Goal: Information Seeking & Learning: Learn about a topic

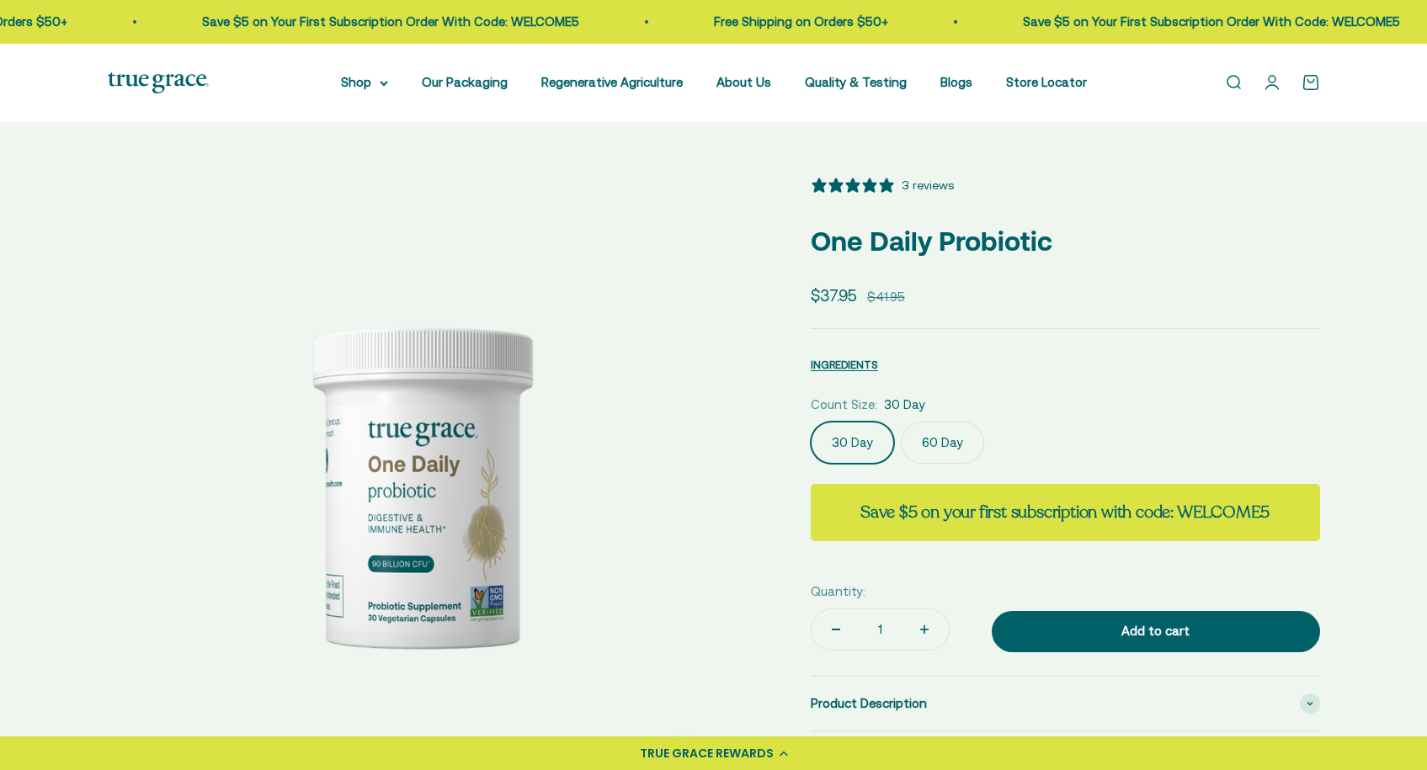
select select "3"
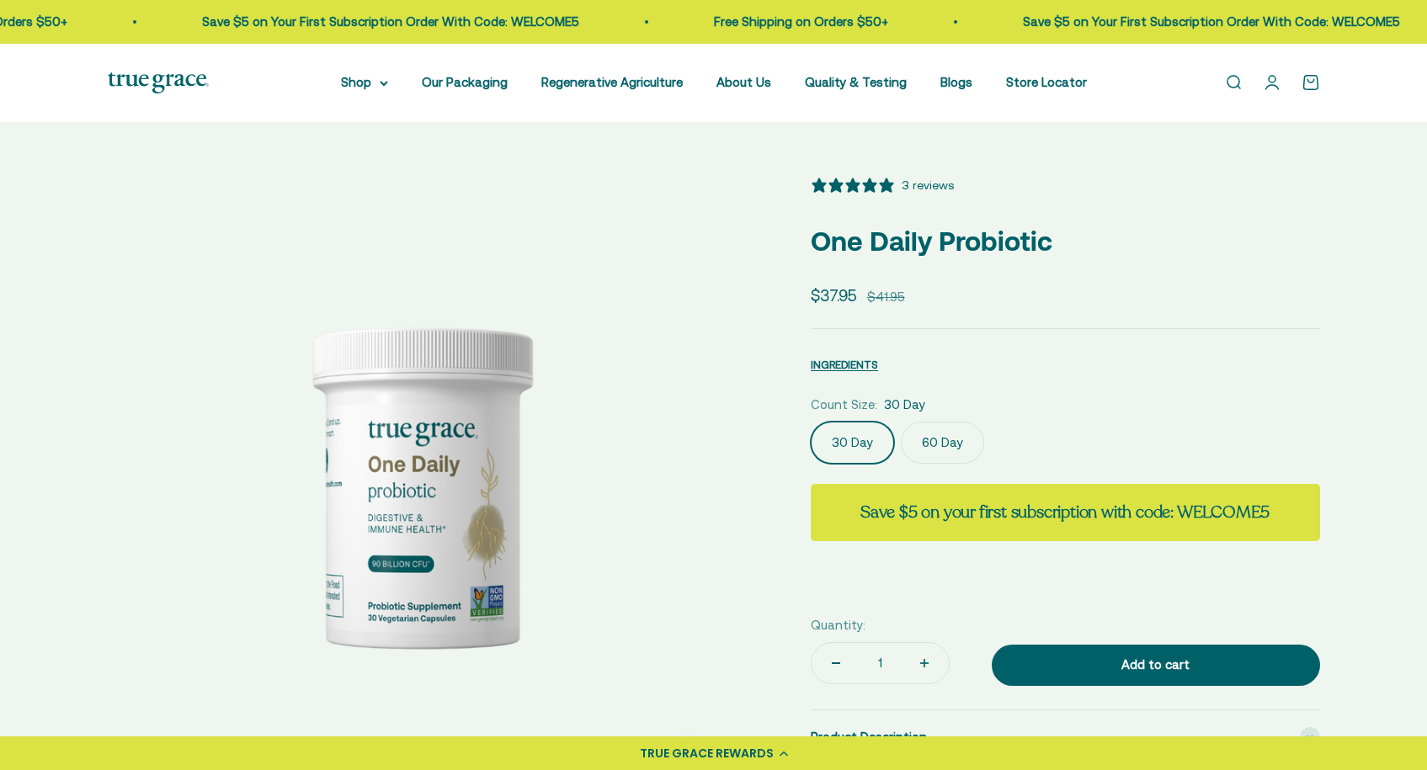
click at [964, 449] on label "60 Day" at bounding box center [942, 443] width 83 height 42
click at [811, 422] on input "60 Day" at bounding box center [810, 421] width 1 height 1
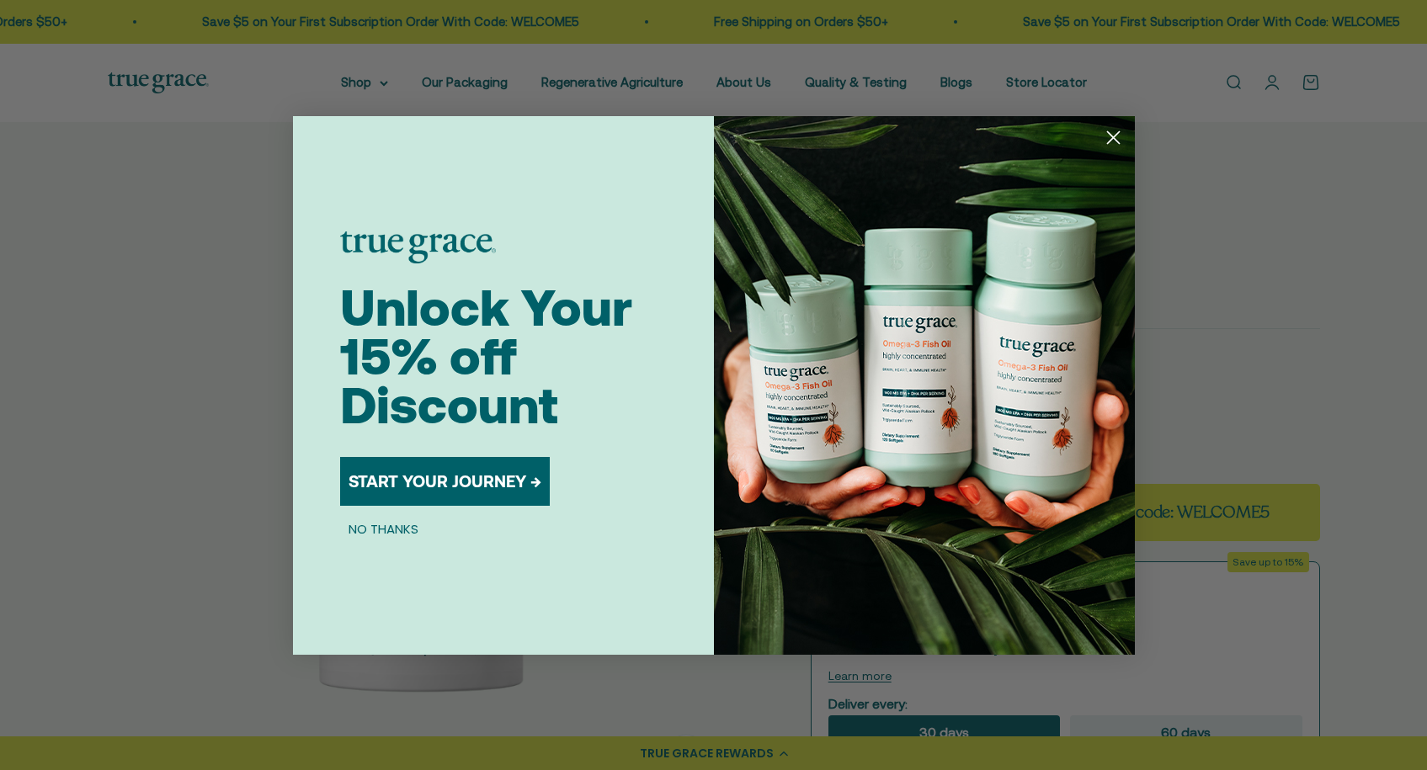
scroll to position [3, 0]
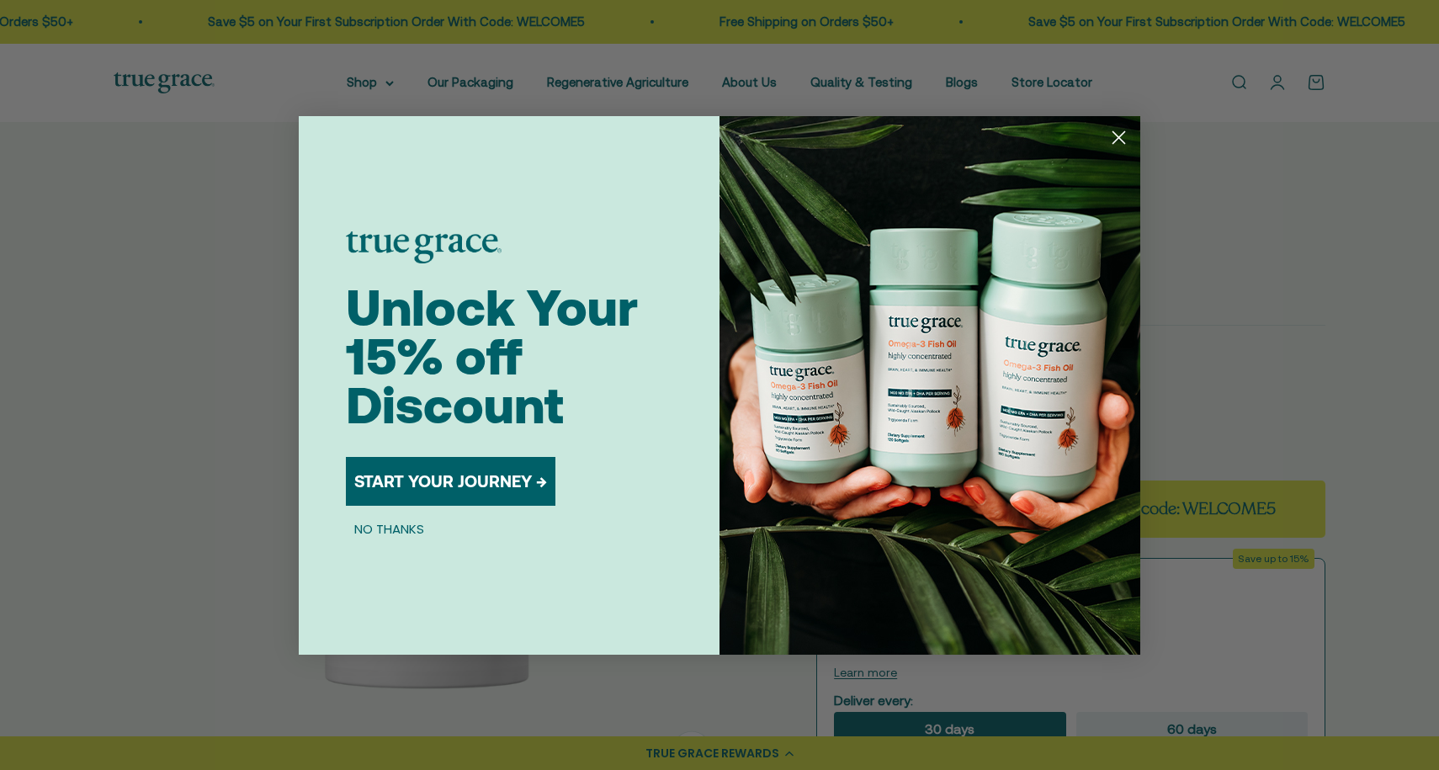
click at [1119, 141] on circle "Close dialog" at bounding box center [1119, 137] width 28 height 28
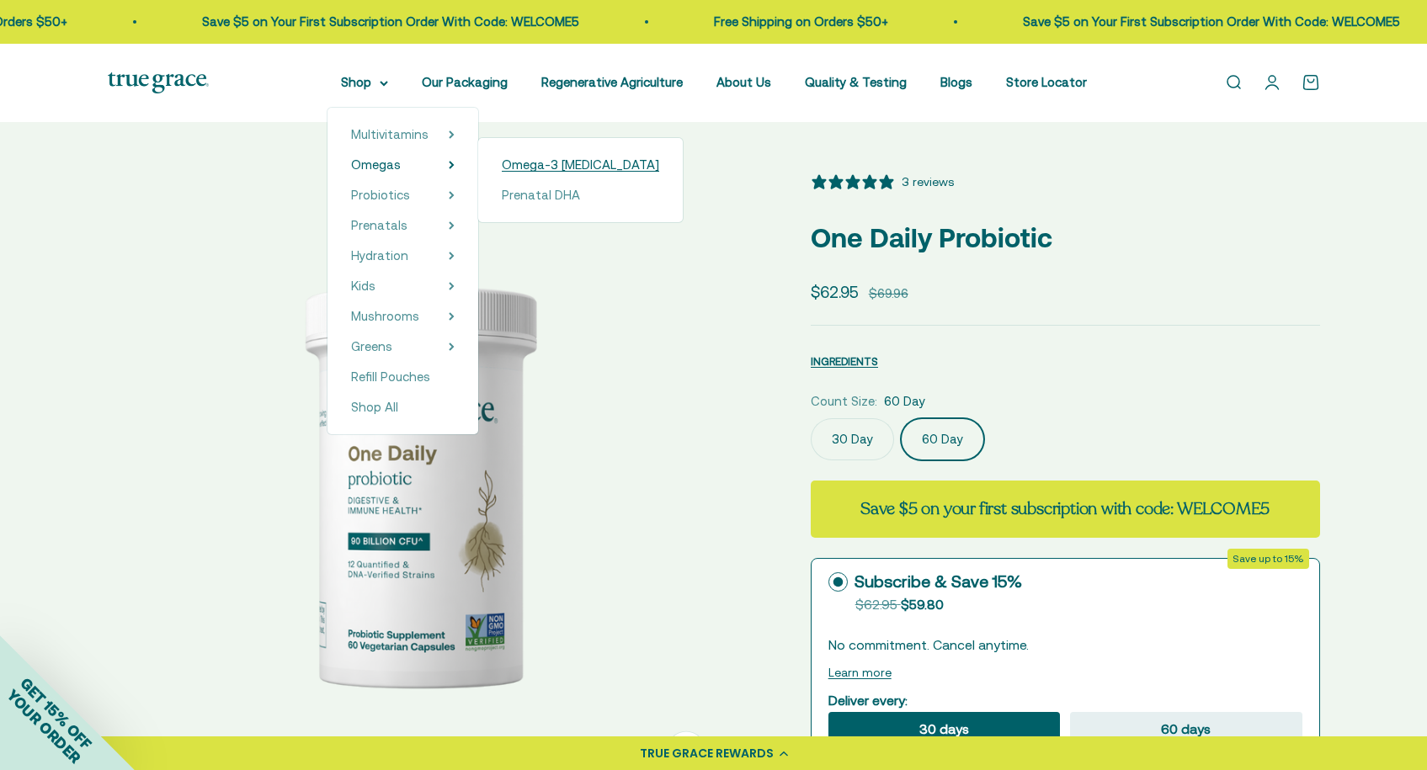
click at [540, 166] on span "Omega-3 [MEDICAL_DATA]" at bounding box center [580, 164] width 157 height 14
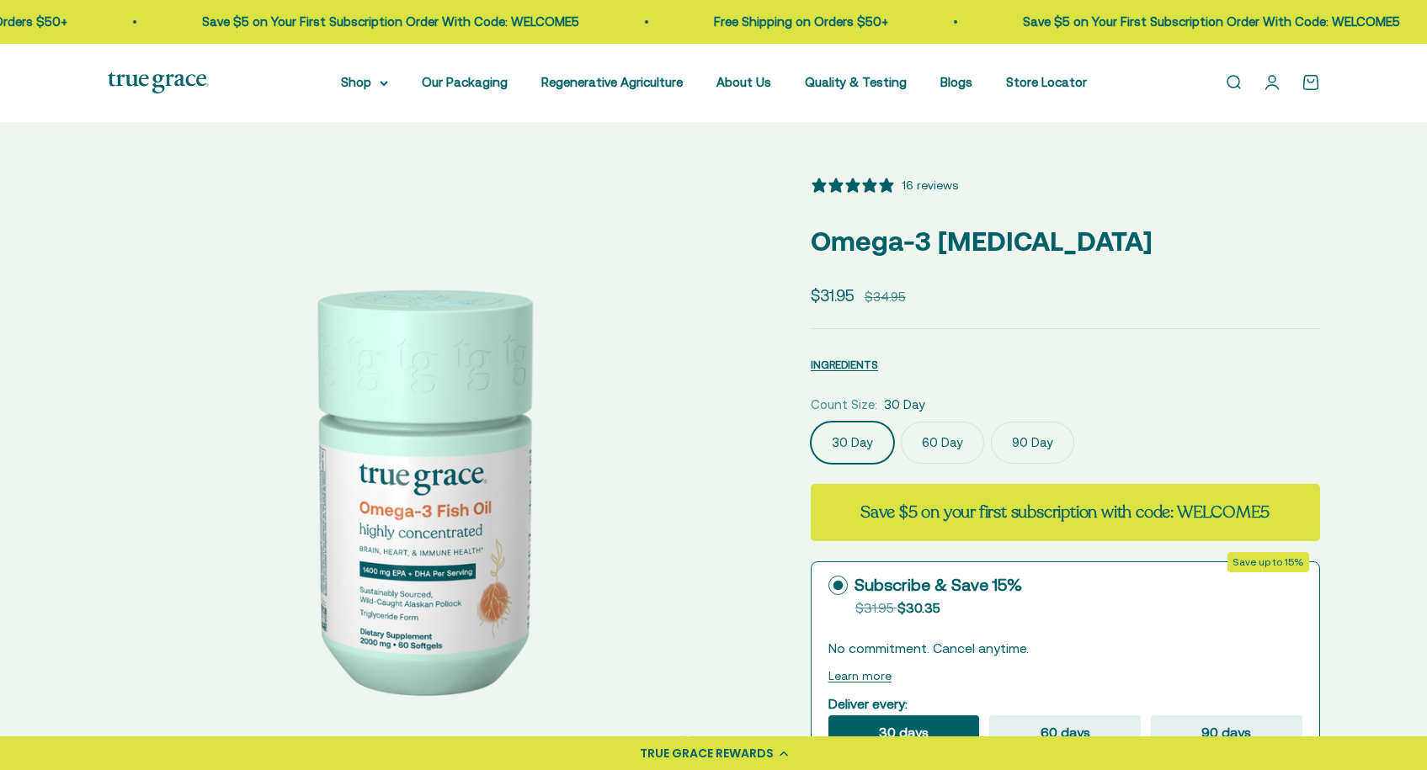
select select "3"
click at [1034, 446] on label "90 Day" at bounding box center [1032, 443] width 83 height 42
click at [811, 422] on input "90 Day" at bounding box center [810, 421] width 1 height 1
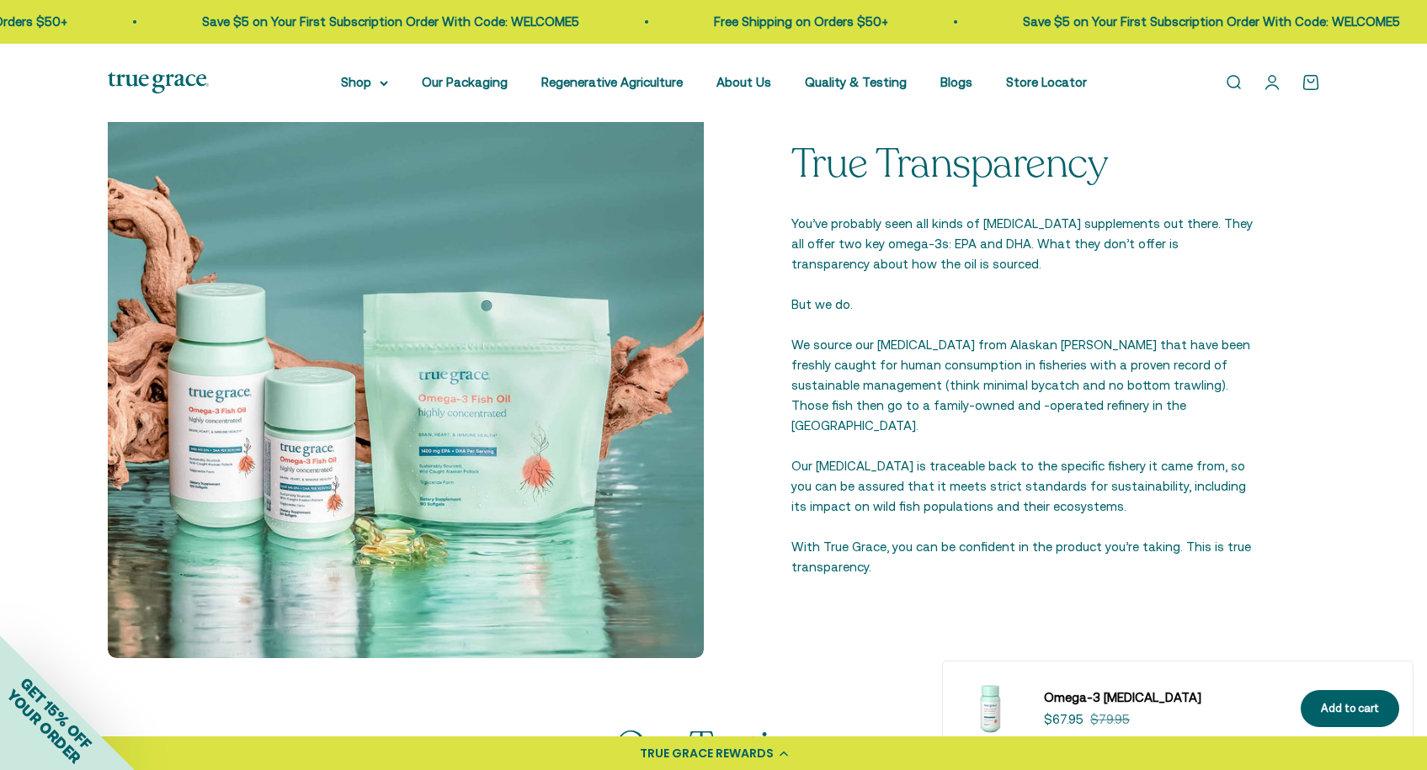
scroll to position [1832, 0]
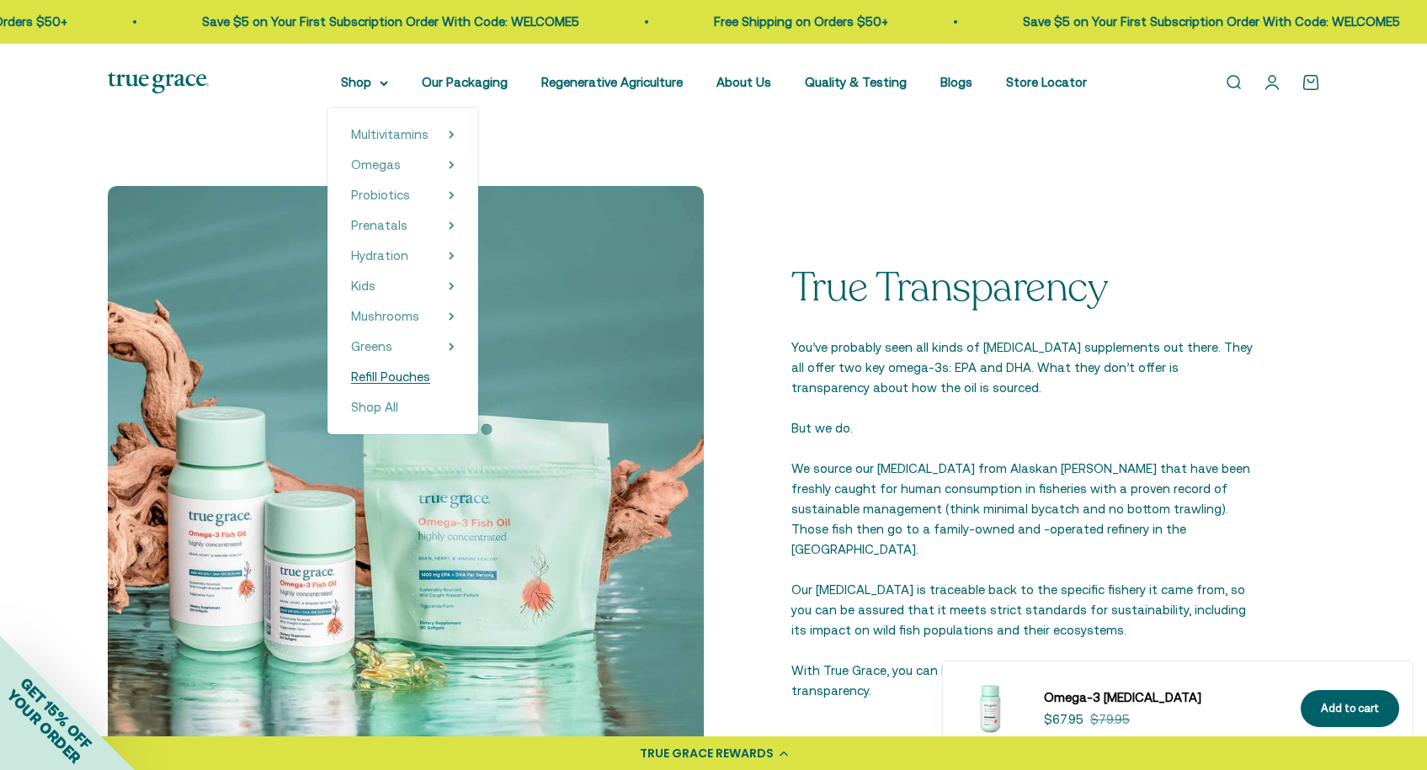
click at [421, 376] on span "Refill Pouches" at bounding box center [390, 377] width 79 height 14
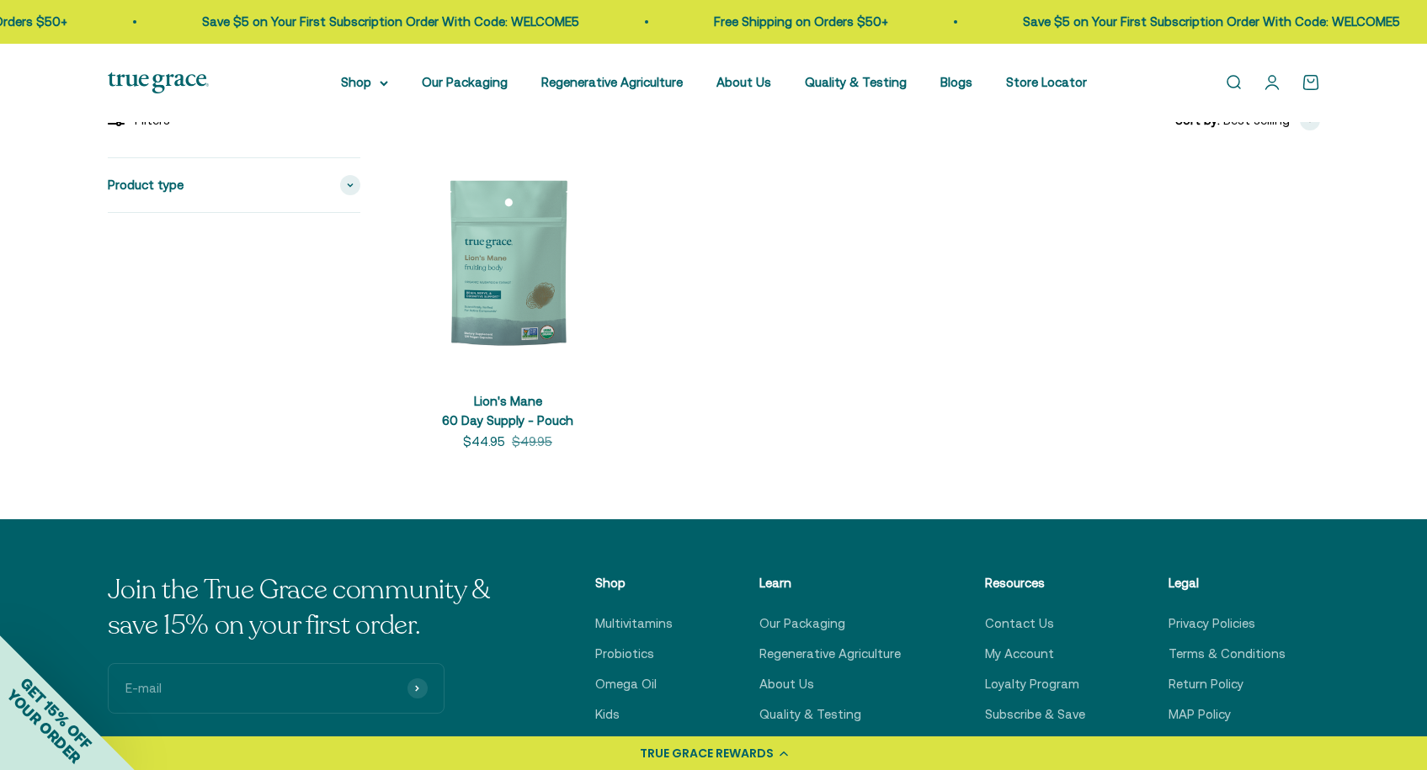
scroll to position [74, 0]
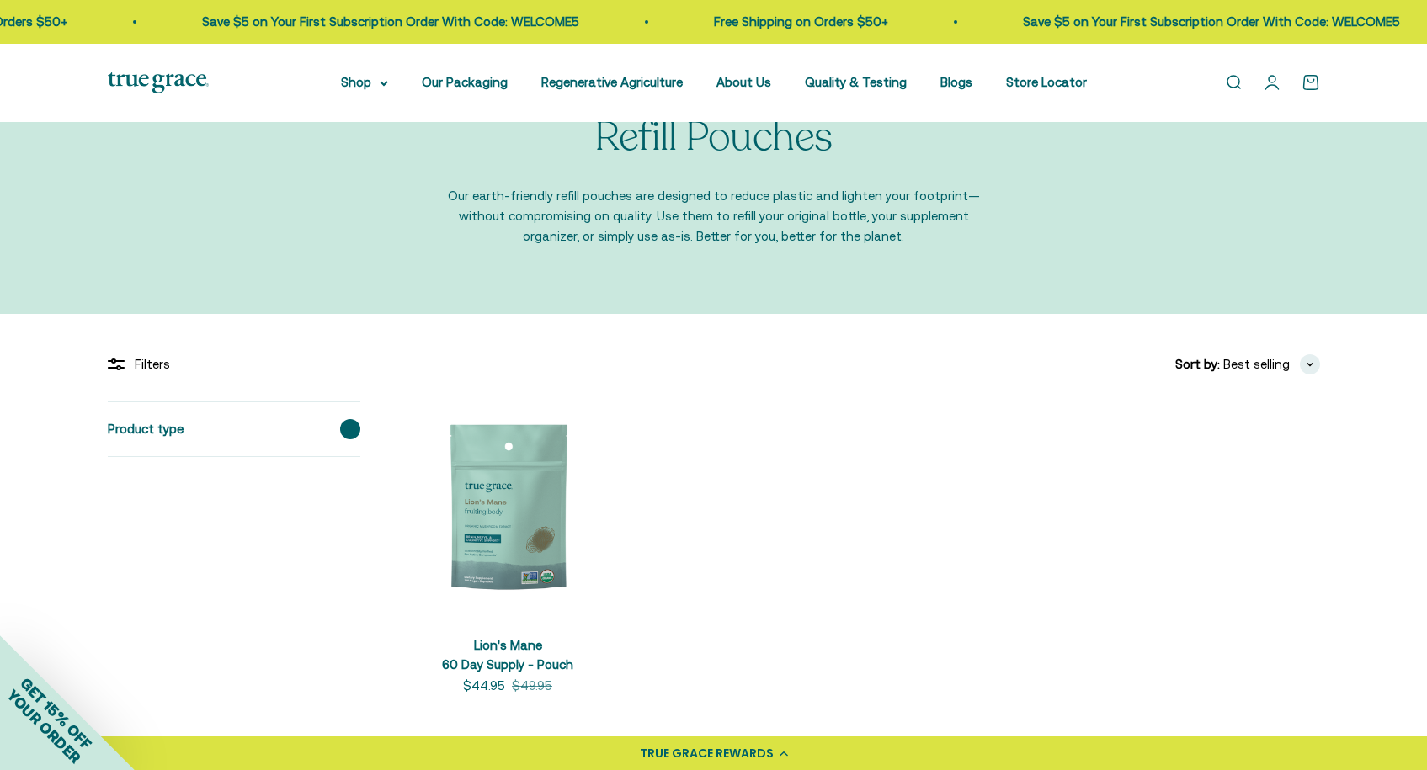
click at [345, 428] on span at bounding box center [350, 429] width 20 height 20
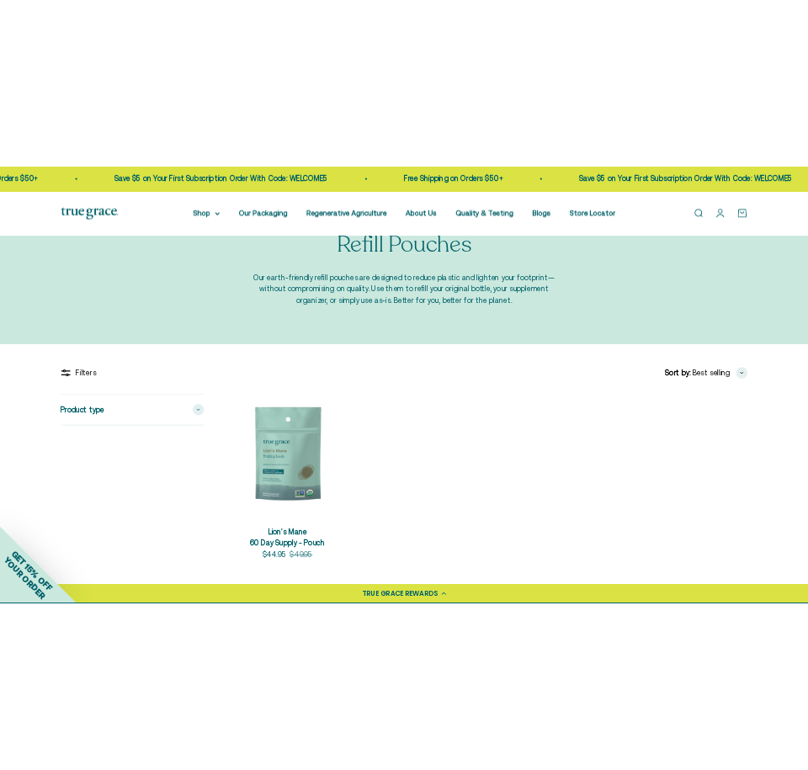
scroll to position [77, 0]
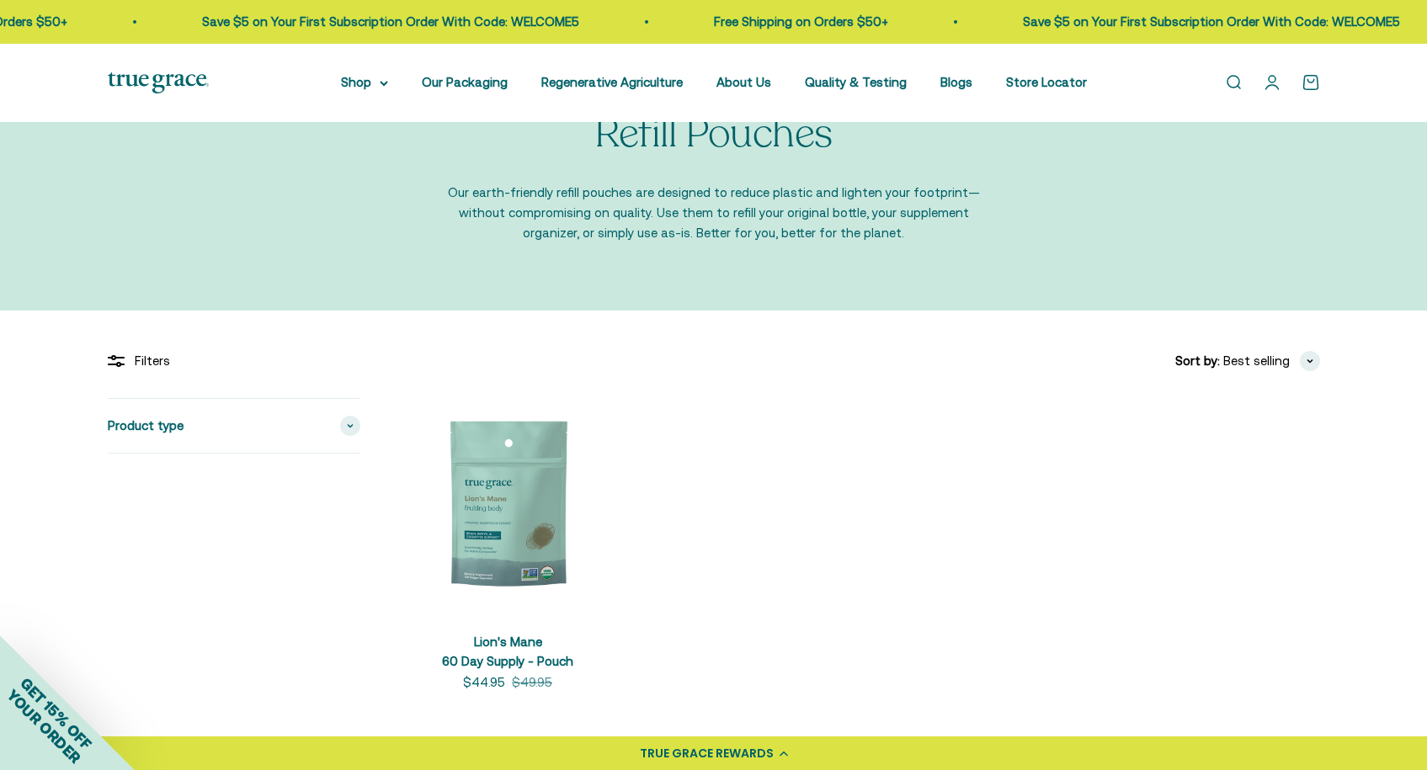
click at [910, 487] on product-list "+ Quick add Lion's Mane 60 Day Supply - Pouch Sale price $44.95 Regular price $…" at bounding box center [860, 545] width 919 height 295
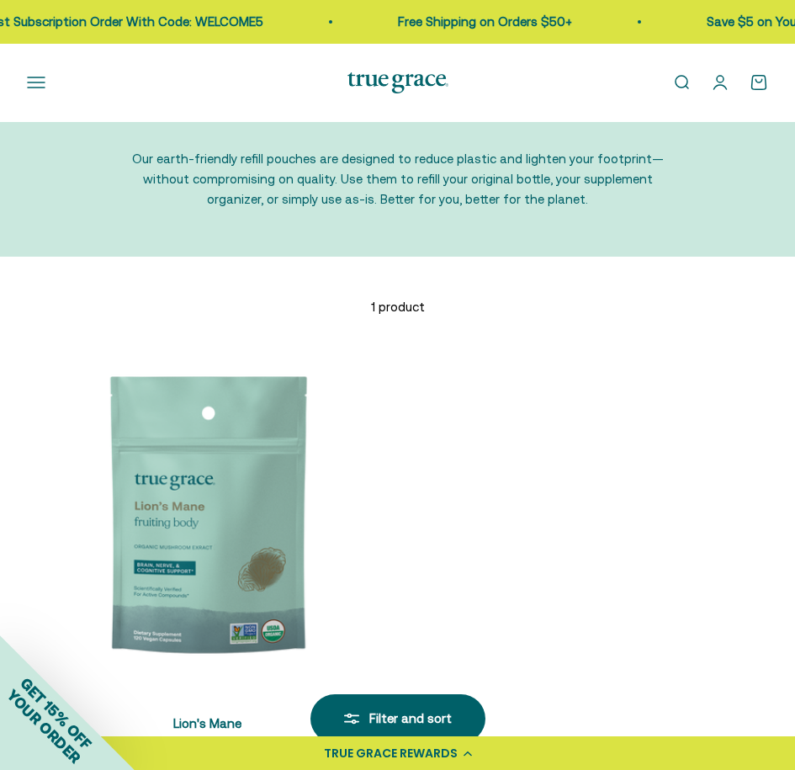
click at [39, 77] on button "Open navigation menu" at bounding box center [36, 82] width 19 height 19
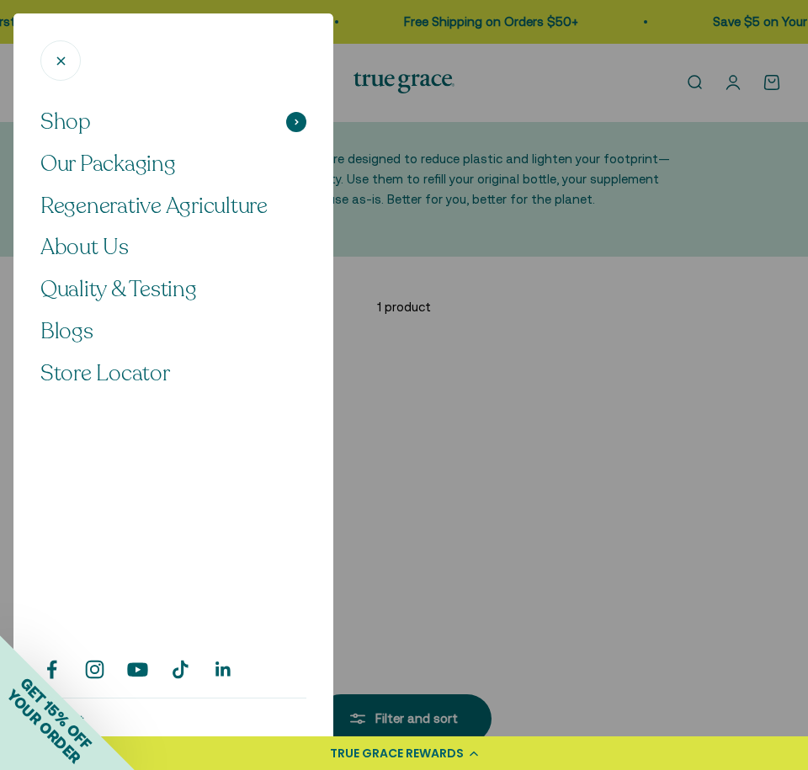
click at [119, 119] on button "Shop" at bounding box center [173, 122] width 266 height 29
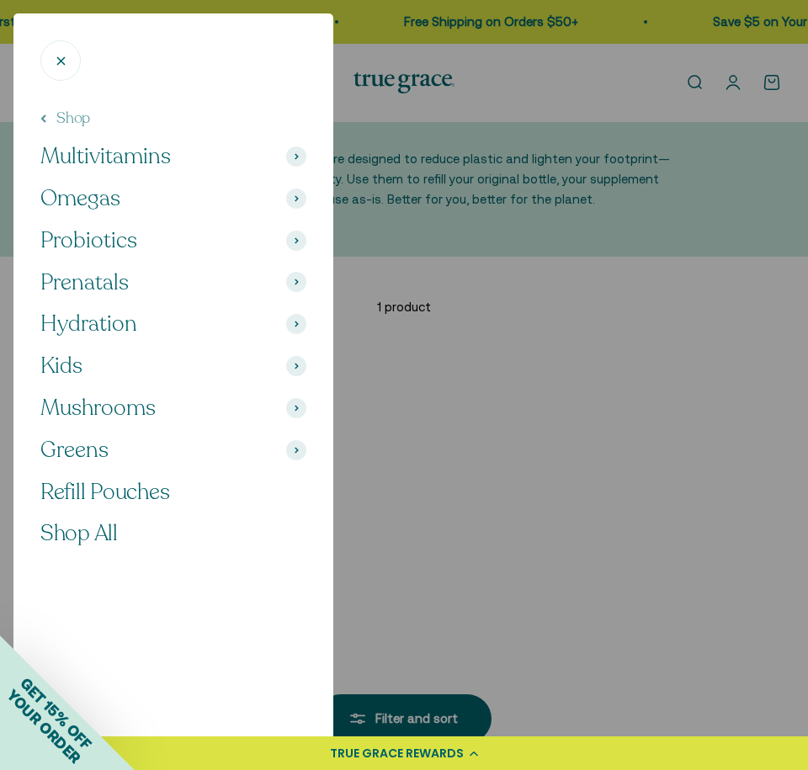
click at [150, 194] on button "Omegas" at bounding box center [173, 198] width 266 height 29
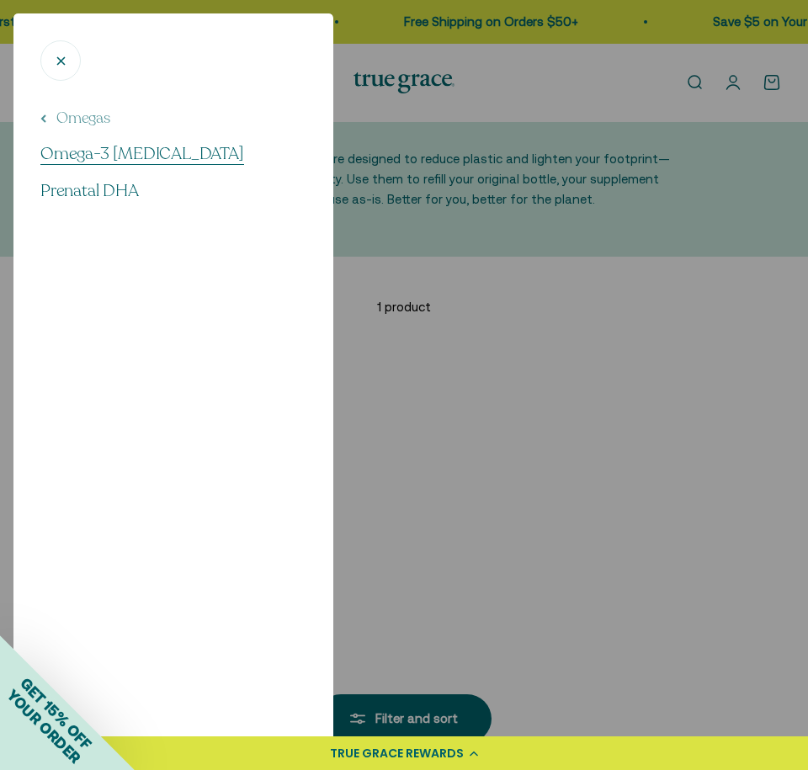
click at [120, 156] on span "Omega-3 [MEDICAL_DATA]" at bounding box center [142, 153] width 204 height 23
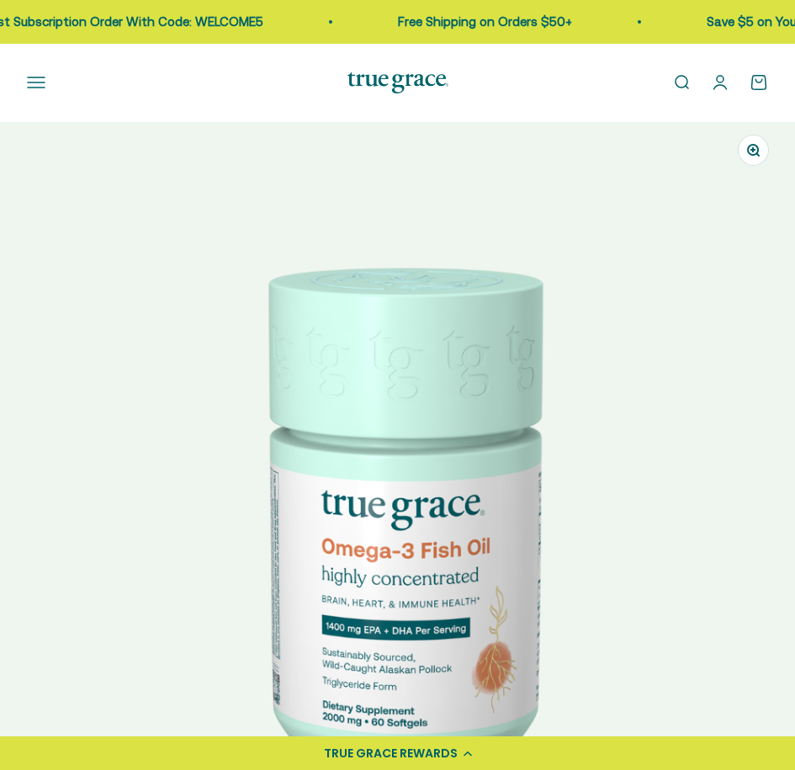
select select "3"
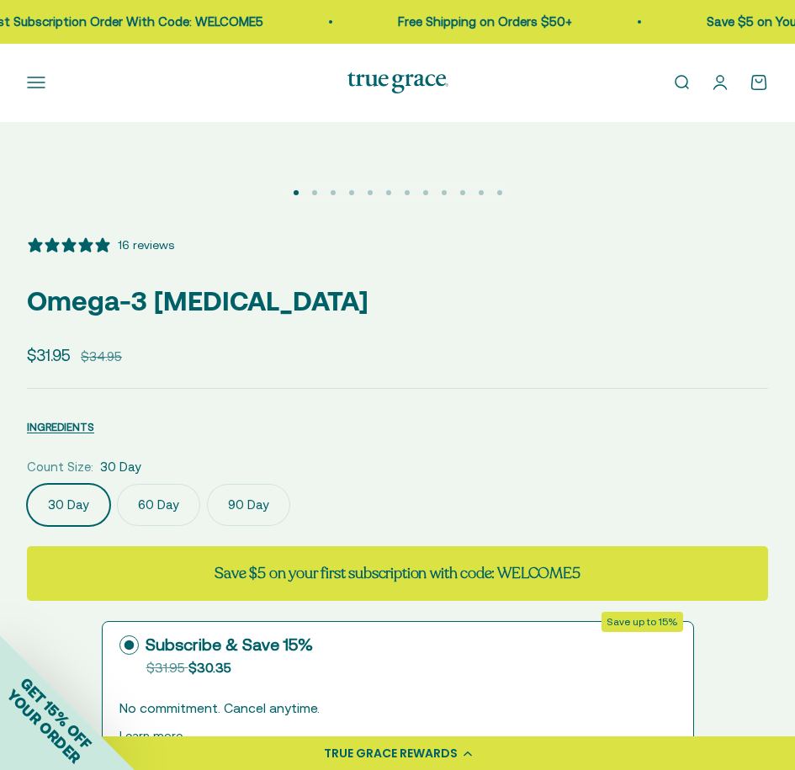
scroll to position [545, 0]
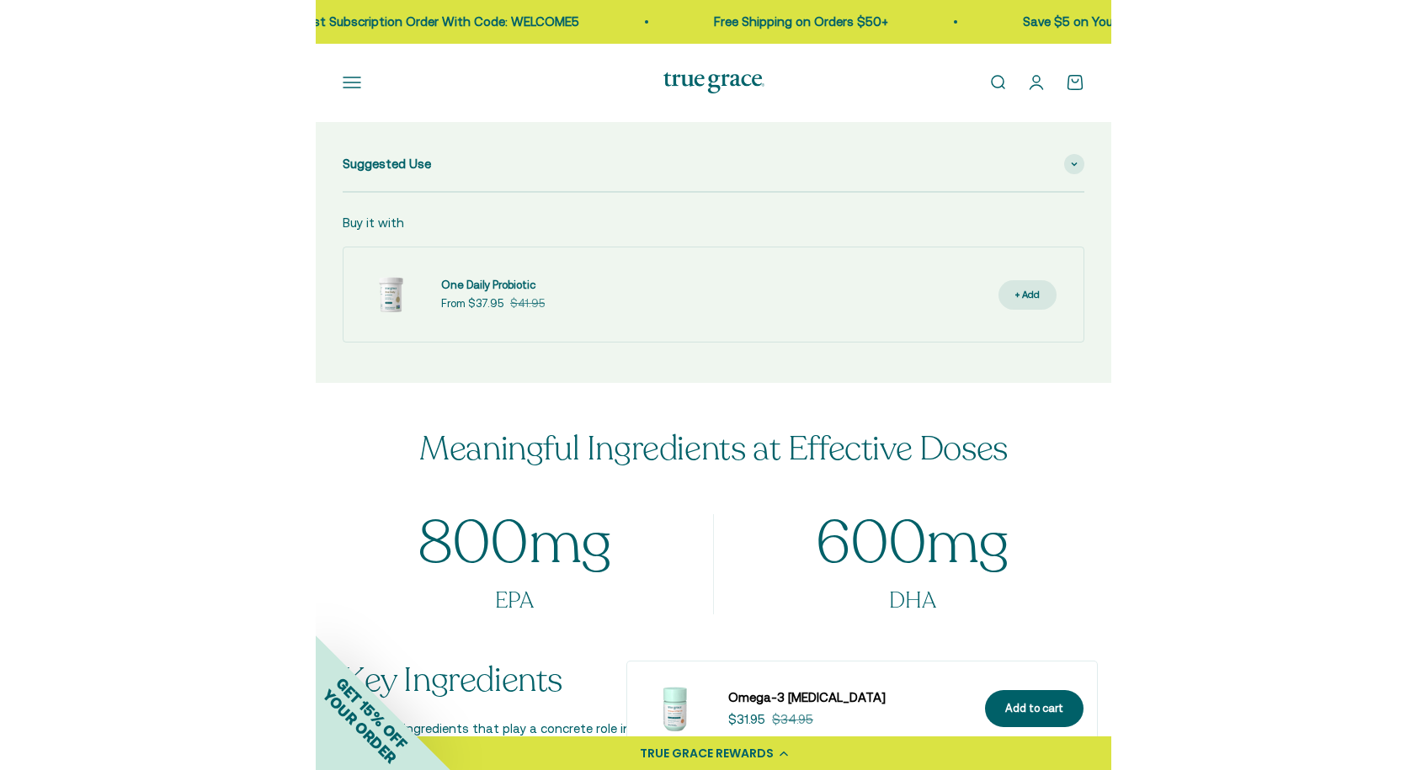
scroll to position [1414, 0]
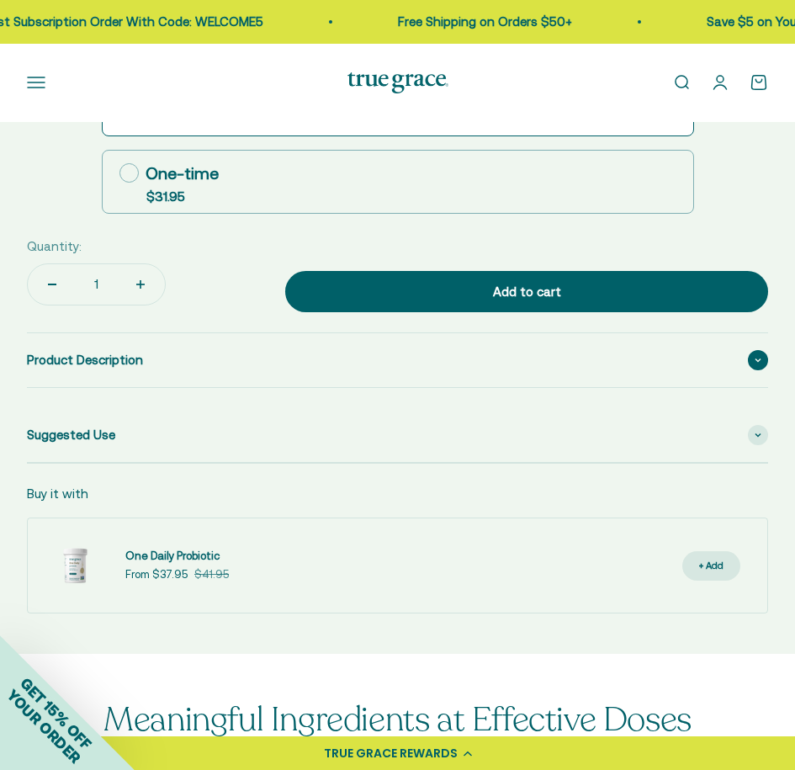
click at [751, 356] on span at bounding box center [758, 360] width 20 height 20
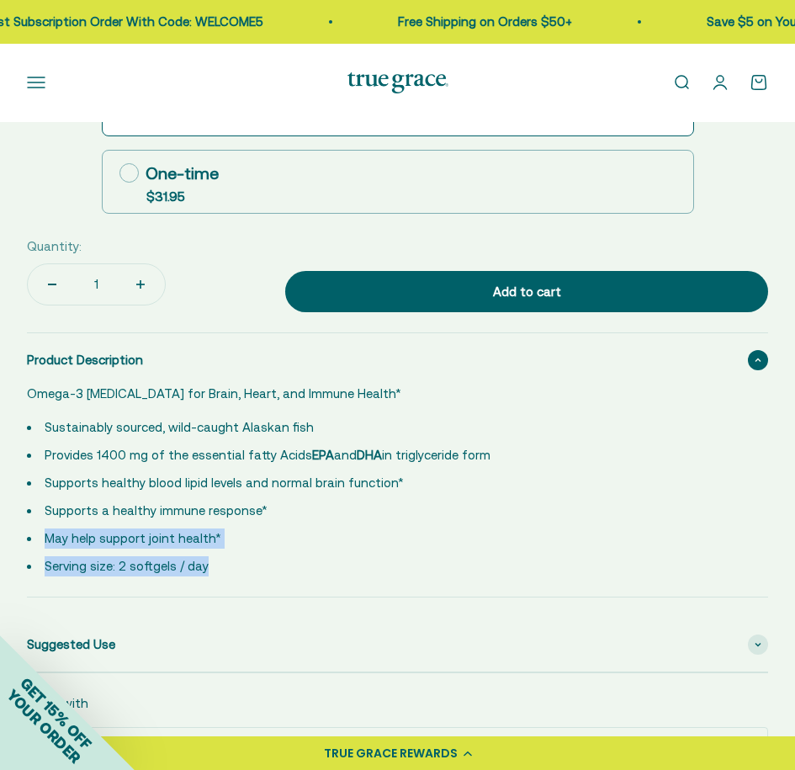
drag, startPoint x: 235, startPoint y: 561, endPoint x: 61, endPoint y: 517, distance: 179.9
click at [61, 517] on ul "Sustainably sourced, wild-caught Alaskan fish Provides 1400 mg of the essential…" at bounding box center [387, 496] width 721 height 159
click at [236, 533] on li "May help support joint health*" at bounding box center [387, 539] width 721 height 20
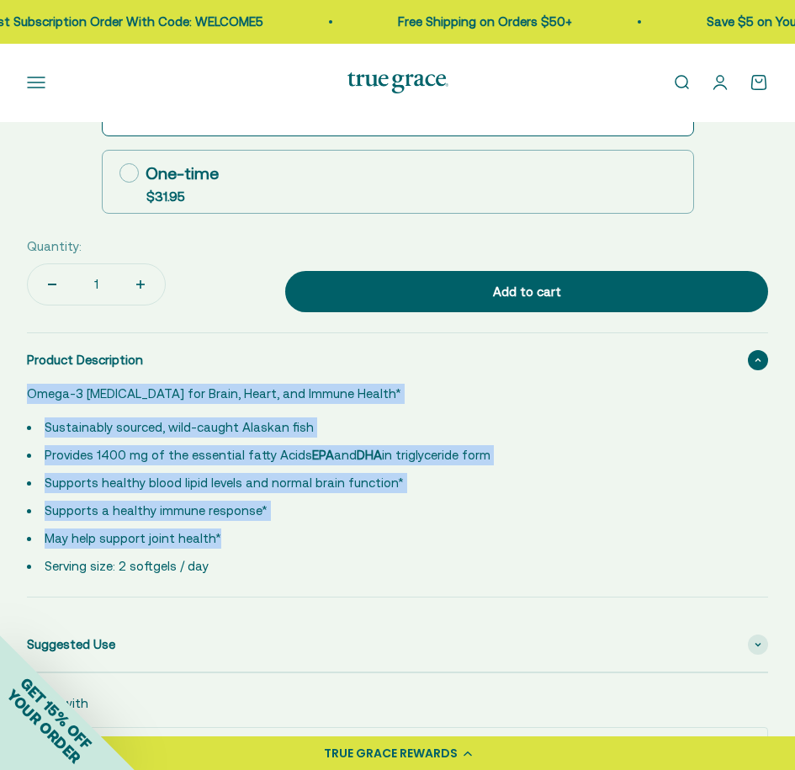
drag, startPoint x: 230, startPoint y: 536, endPoint x: 20, endPoint y: 400, distance: 250.0
click at [194, 396] on p "Omega-3 Fish Oil for Brain, Heart, and Immune Health*" at bounding box center [387, 394] width 721 height 20
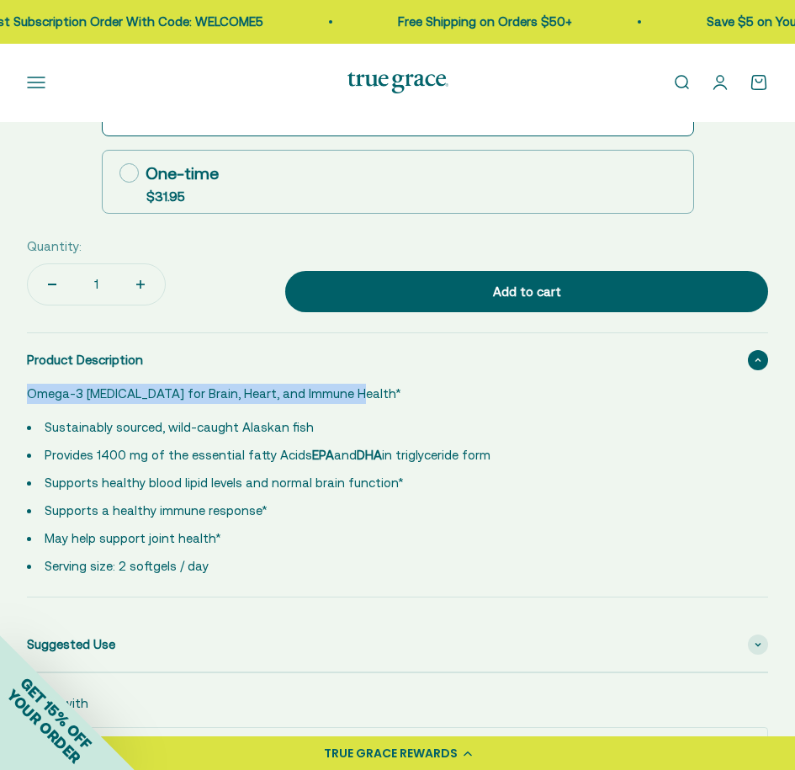
drag, startPoint x: 347, startPoint y: 390, endPoint x: 0, endPoint y: 393, distance: 346.8
copy p "Omega-3 Fish Oil for Brain, Heart, and Immune Health*"
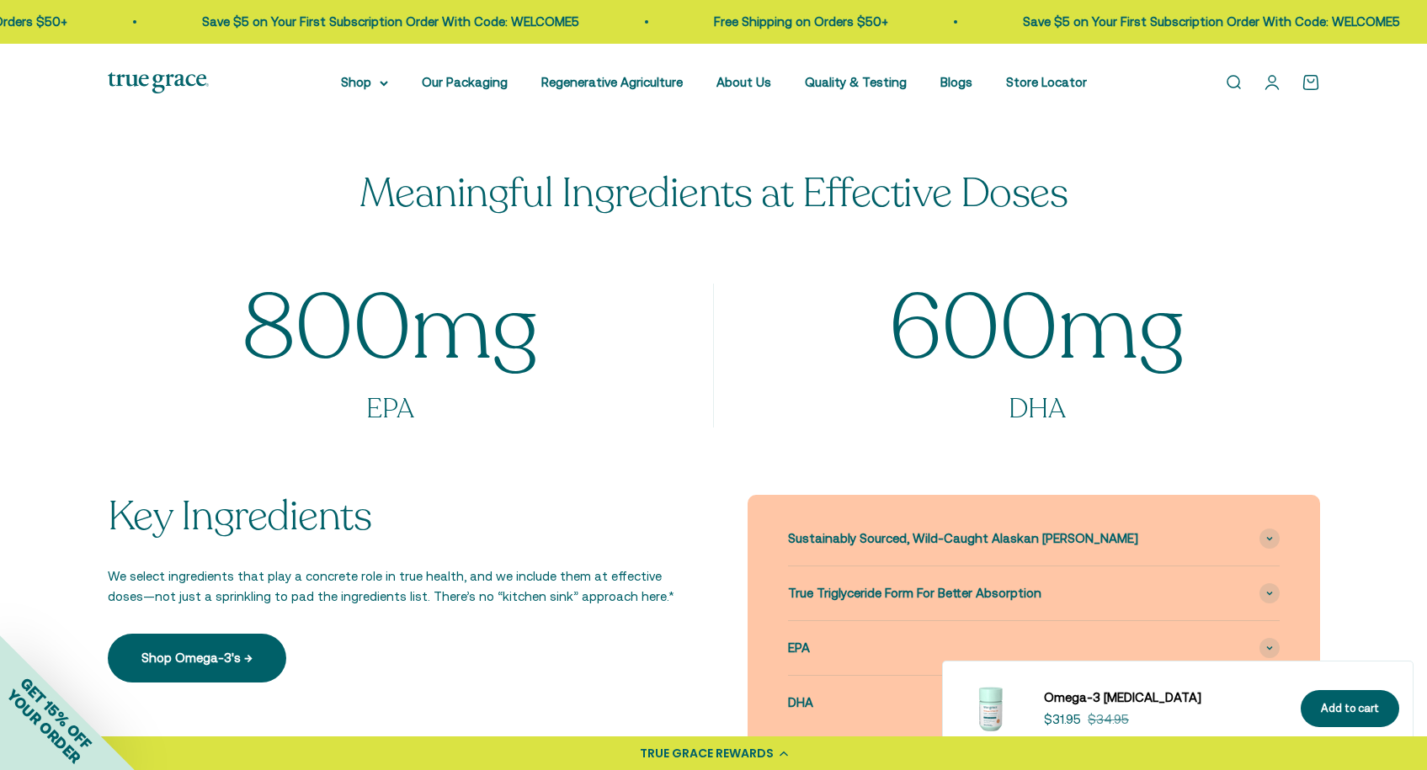
scroll to position [0, 52]
click at [795, 83] on link "Blogs" at bounding box center [956, 82] width 32 height 14
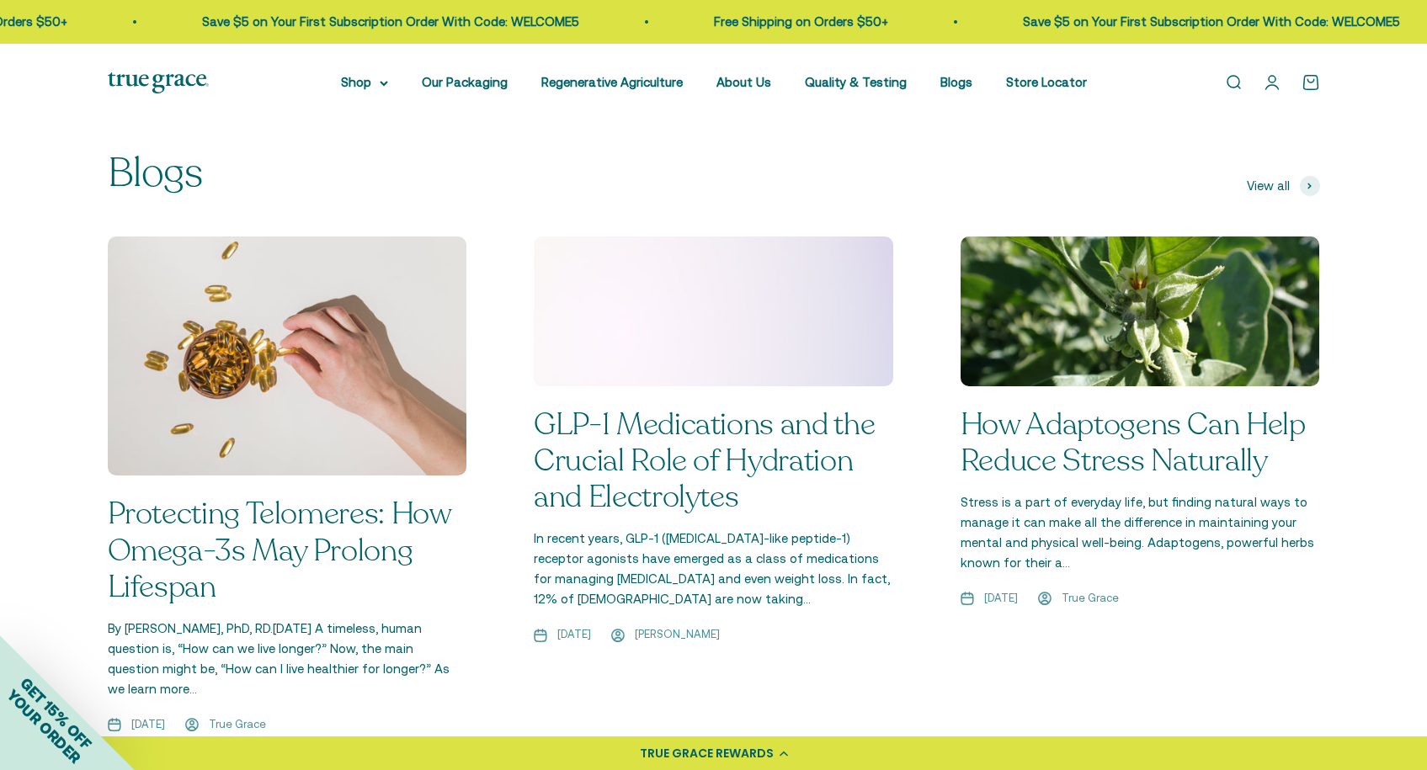
scroll to position [1181, 0]
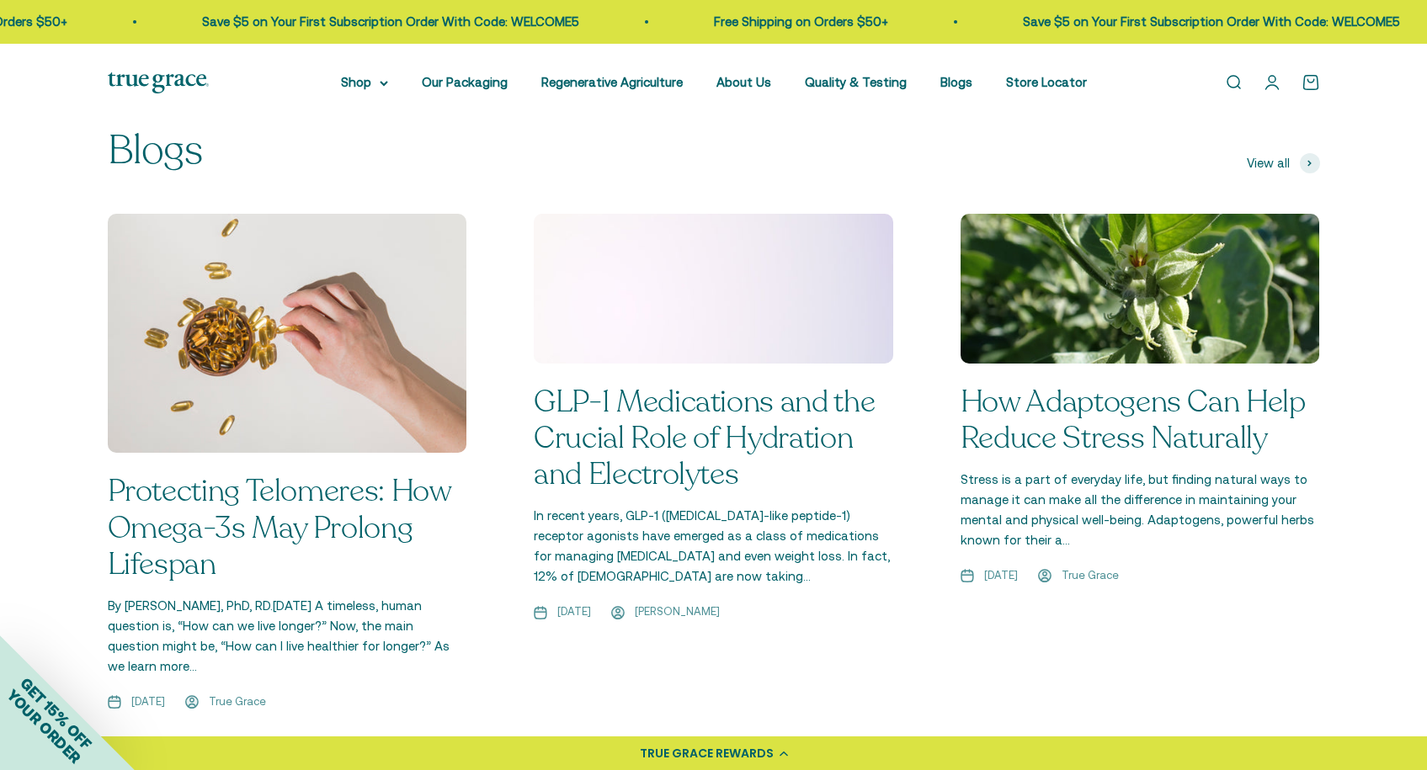
click at [720, 401] on link "GLP-1 Medications and the Crucial Role of Hydration and Electrolytes" at bounding box center [704, 438] width 341 height 114
